Goal: Participate in discussion

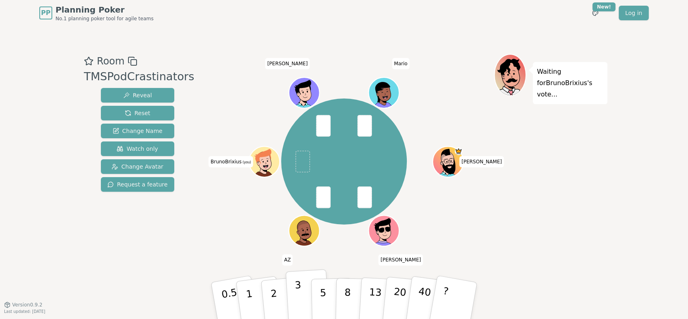
click at [297, 296] on p "3" at bounding box center [299, 301] width 9 height 44
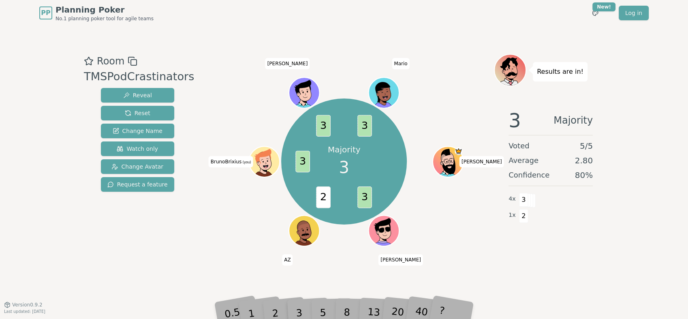
click at [214, 88] on div "Majority 3 3 2 3 3 3 [PERSON_NAME] (you) [PERSON_NAME]" at bounding box center [344, 162] width 300 height 186
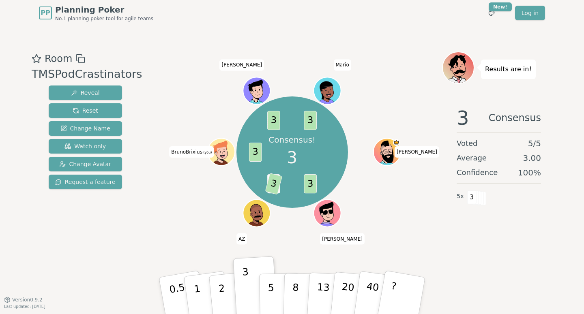
click at [193, 33] on div "Room TMSPodCrastinators Reveal Reset Change Name Watch only Change Avatar Reque…" at bounding box center [291, 163] width 527 height 274
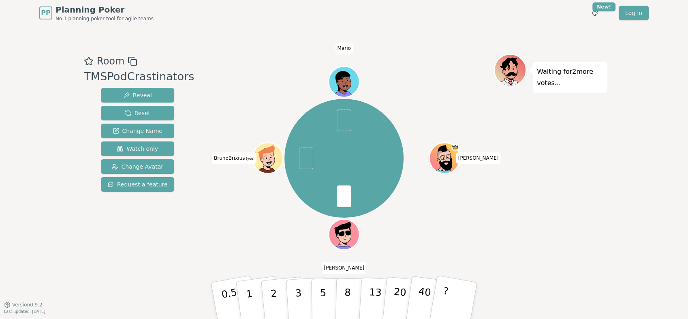
click at [452, 232] on div "[PERSON_NAME] (you) [PERSON_NAME]" at bounding box center [344, 159] width 300 height 180
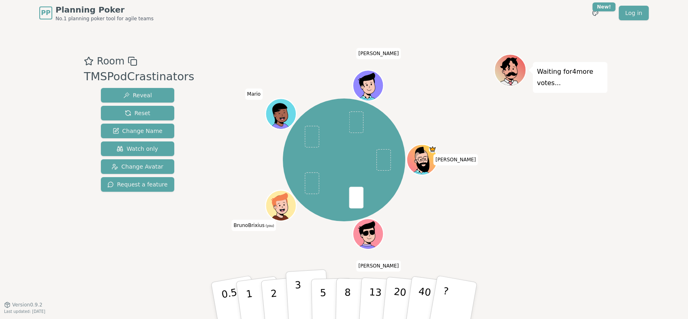
click at [302, 300] on button "3" at bounding box center [308, 300] width 44 height 63
click at [519, 204] on div "Waiting for 3 more votes..." at bounding box center [551, 165] width 114 height 223
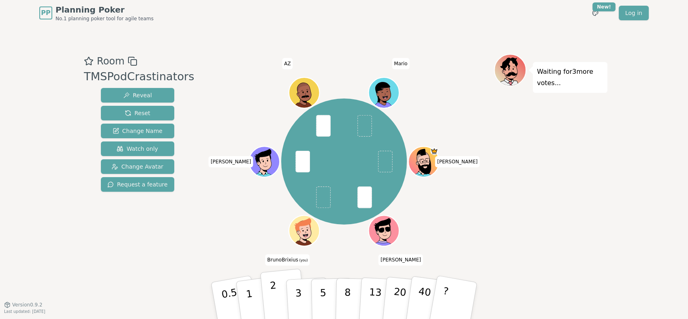
click at [275, 291] on p "2" at bounding box center [275, 302] width 11 height 44
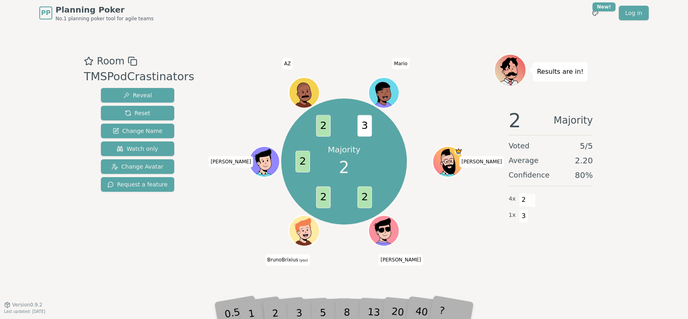
click at [220, 242] on div "Majority 2 2 2 2 2 3 [PERSON_NAME] (you) [PERSON_NAME]" at bounding box center [344, 162] width 300 height 186
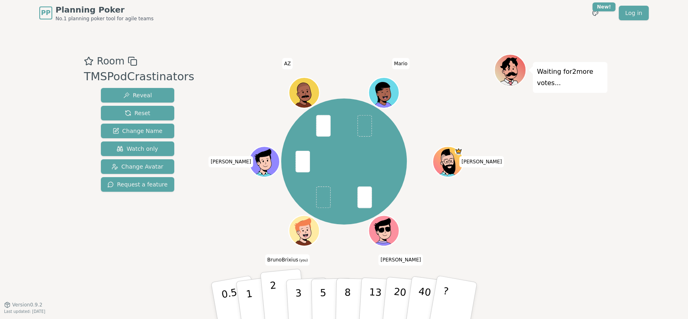
click at [272, 301] on p "2" at bounding box center [275, 302] width 11 height 44
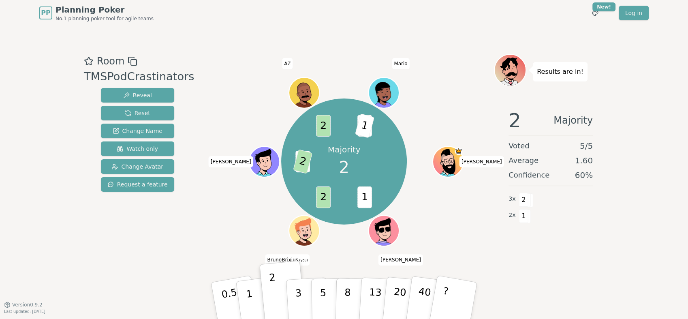
click at [249, 252] on div "Majority 2 1 2 3 2 2 3 1 [PERSON_NAME] (you) [PERSON_NAME]" at bounding box center [344, 162] width 300 height 186
click at [246, 229] on div "Majority 2 1 2 3 2 2 3 1 [PERSON_NAME] (you) [PERSON_NAME]" at bounding box center [344, 162] width 300 height 186
click at [247, 225] on div "Majority 2 1 2 3 2 2 3 1 [PERSON_NAME] (you) [PERSON_NAME]" at bounding box center [344, 162] width 300 height 186
click at [220, 228] on div "Majority 2 1 2 3 2 2 3 1 [PERSON_NAME] (you) [PERSON_NAME]" at bounding box center [344, 162] width 300 height 186
click at [205, 207] on div "Majority 2 1 2 3 2 2 3 1 [PERSON_NAME] (you) [PERSON_NAME]" at bounding box center [344, 162] width 300 height 186
